Goal: Find specific page/section: Find specific page/section

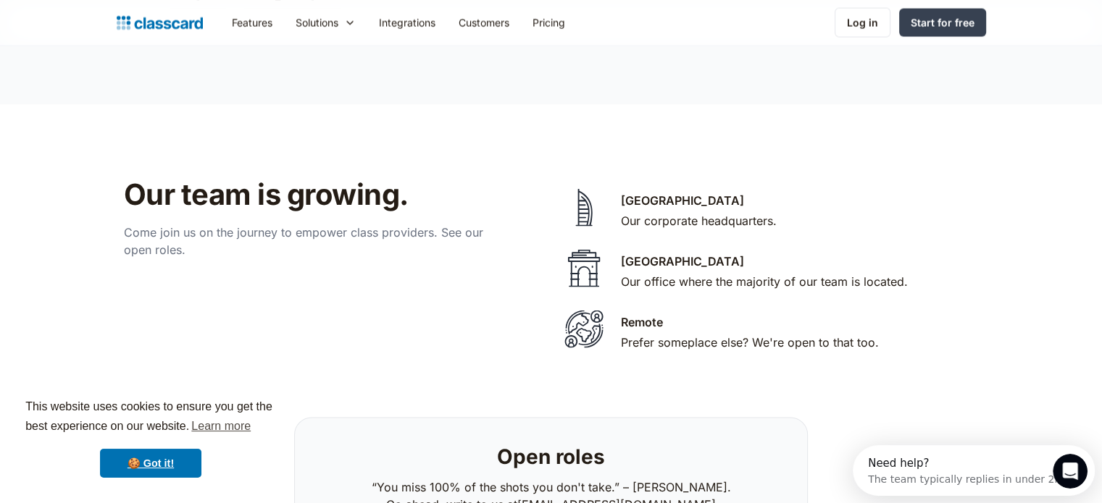
scroll to position [2842, 0]
click at [649, 314] on div "Remote" at bounding box center [642, 322] width 42 height 17
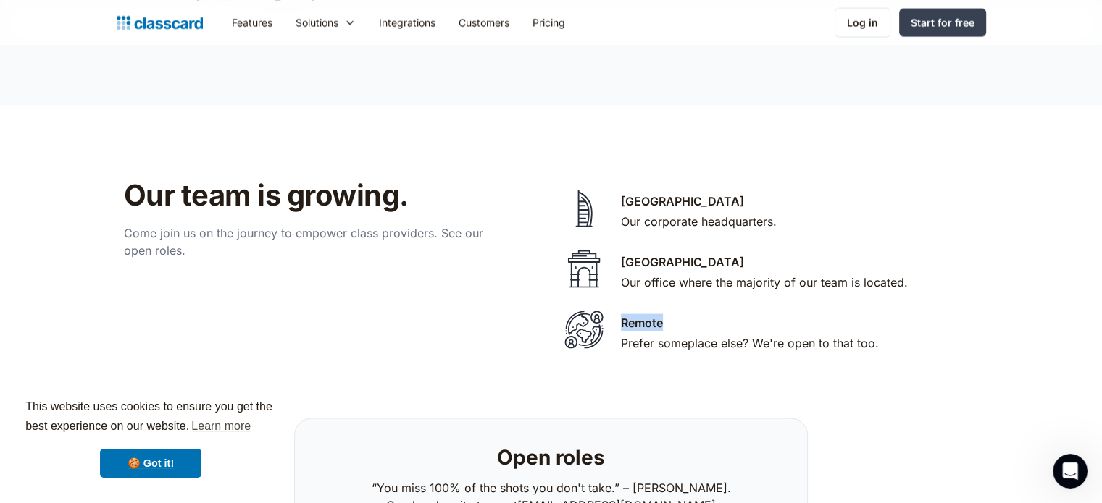
click at [649, 314] on div "Remote" at bounding box center [642, 322] width 42 height 17
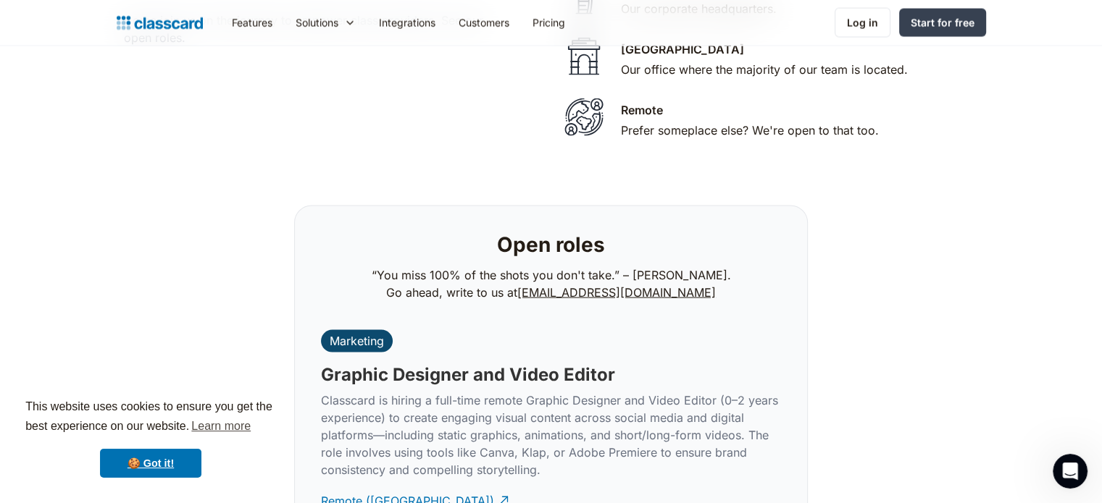
scroll to position [3190, 0]
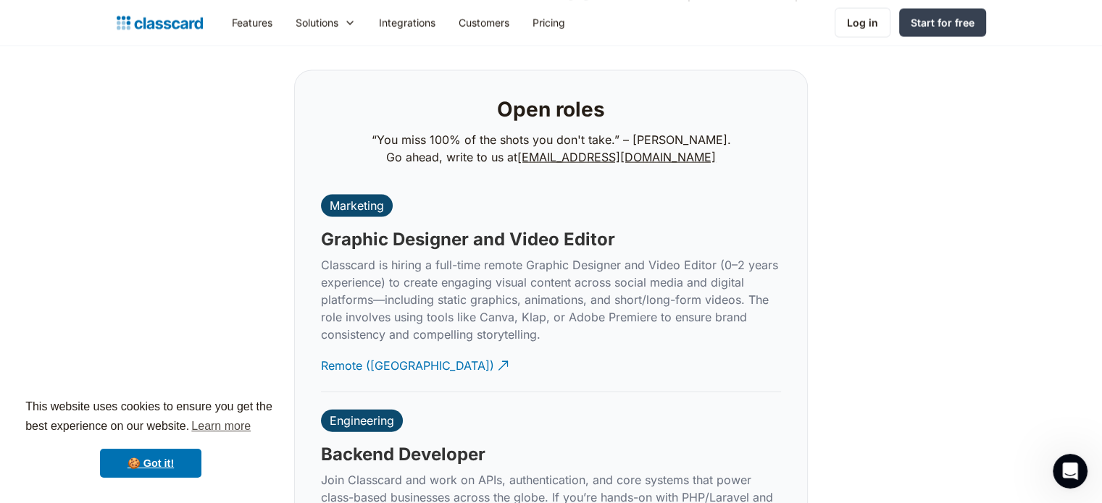
click at [374, 444] on h3 "Backend Developer" at bounding box center [403, 455] width 164 height 22
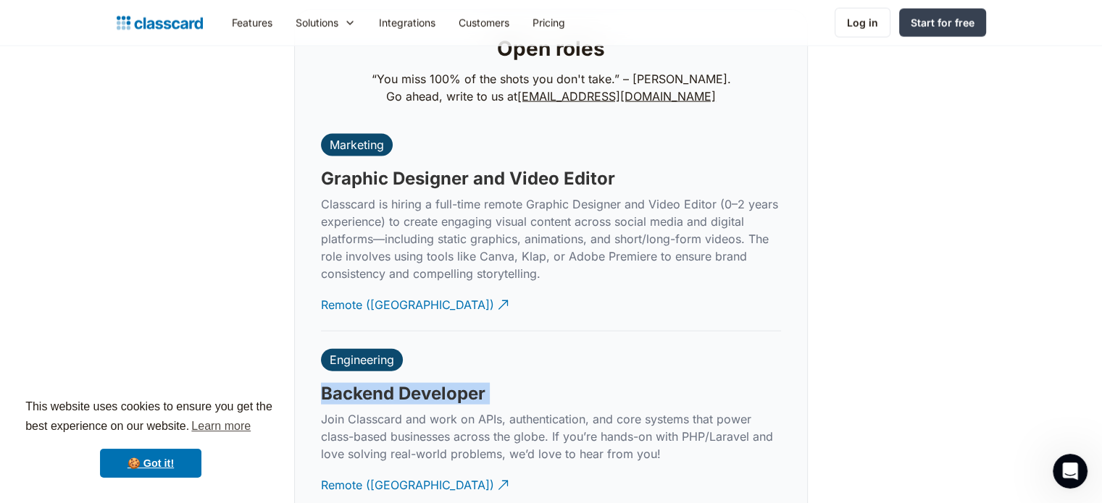
scroll to position [3251, 0]
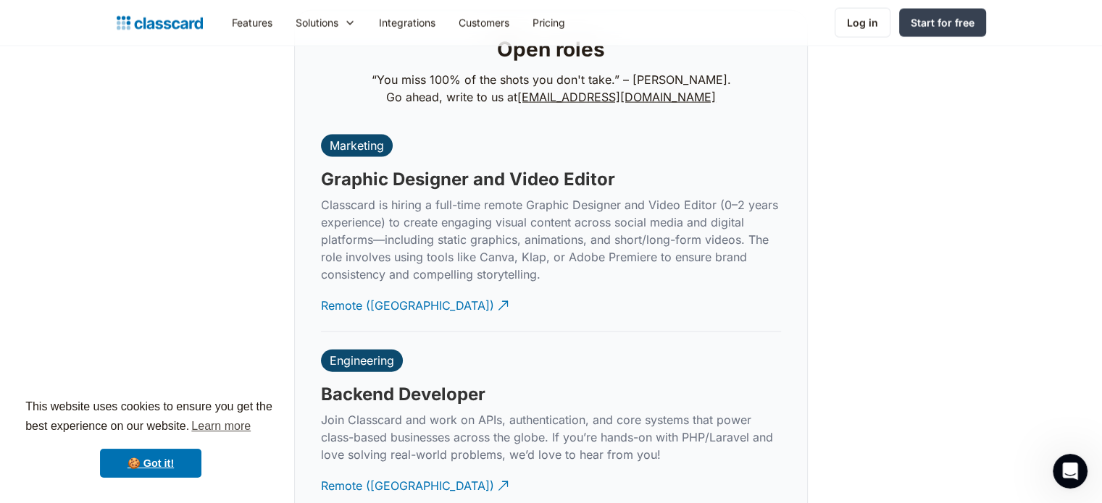
click at [388, 354] on div "Engineering" at bounding box center [362, 361] width 64 height 14
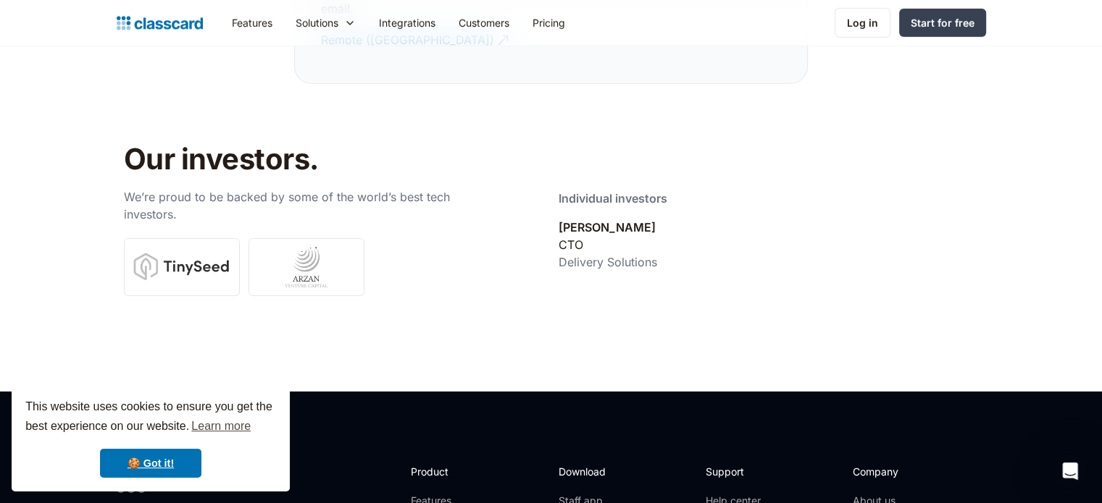
scroll to position [4686, 0]
click at [935, 23] on div "Start for free" at bounding box center [943, 22] width 64 height 15
